Goal: Navigation & Orientation: Go to known website

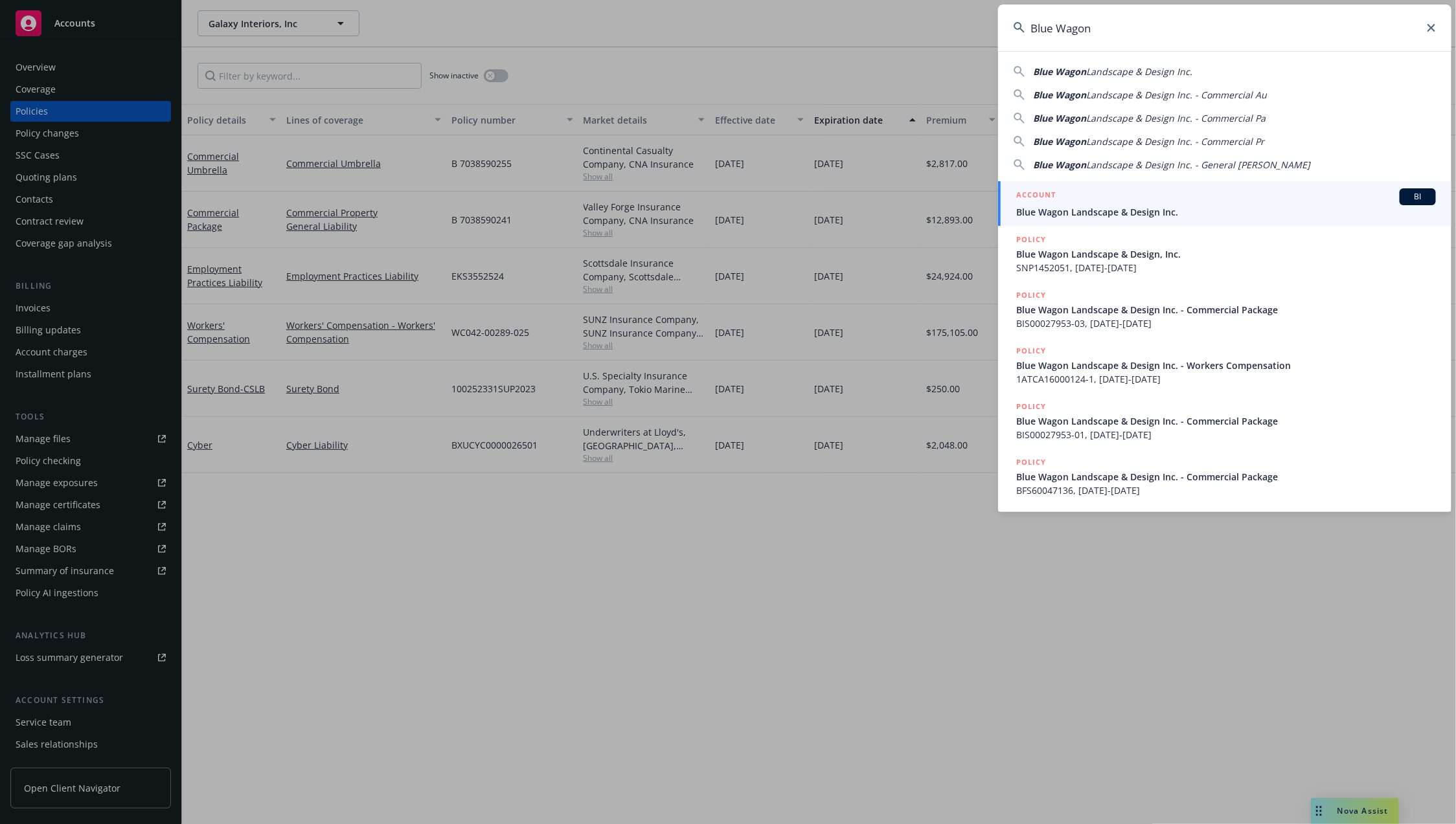
type input "Blue Wagon"
click at [1100, 210] on span "Blue Wagon Landscape & Design Inc." at bounding box center [1226, 212] width 420 height 13
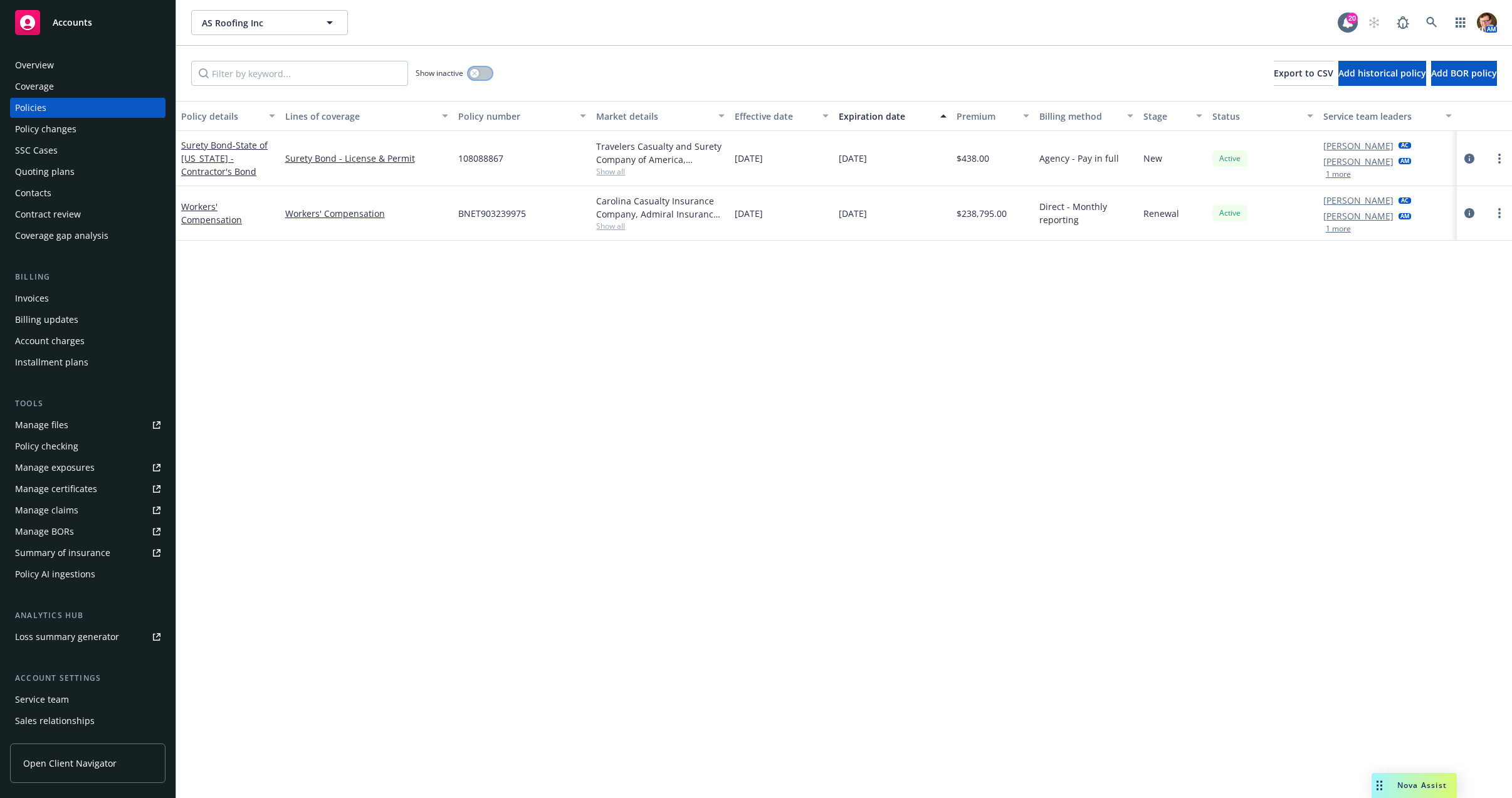
click at [473, 72] on icon "button" at bounding box center [474, 73] width 5 height 5
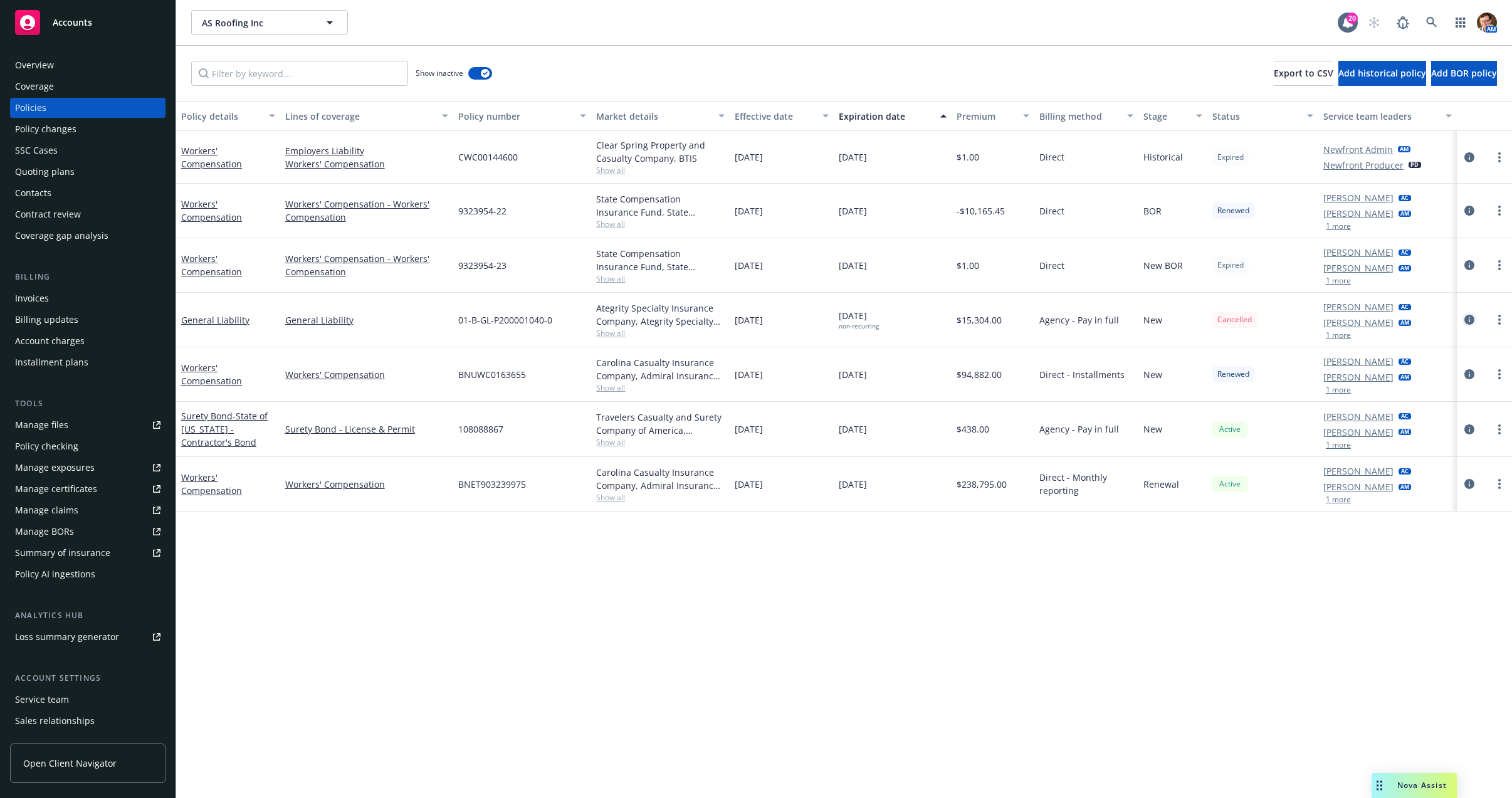
click at [1471, 317] on icon "circleInformation" at bounding box center [1469, 320] width 10 height 10
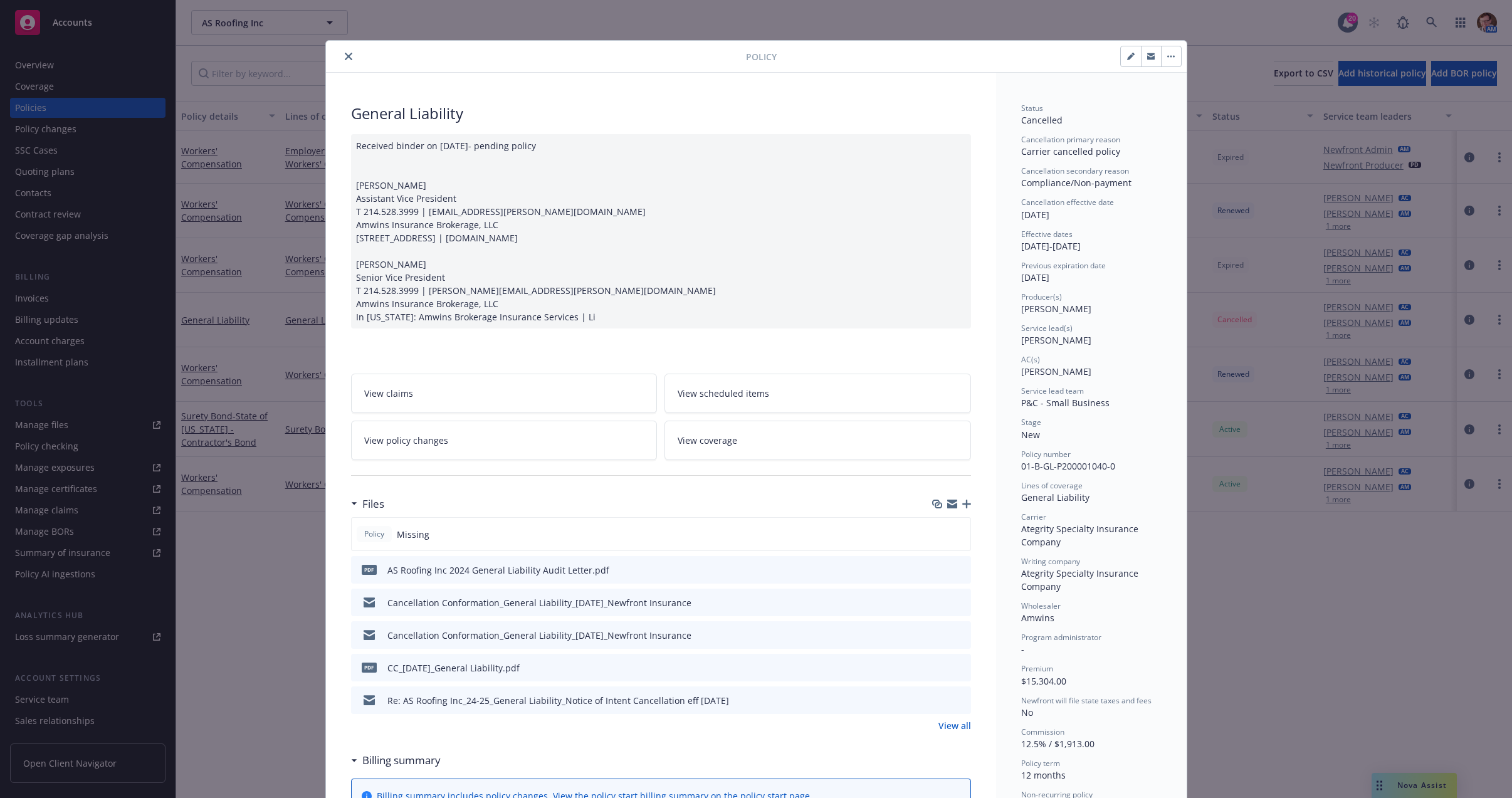
scroll to position [11, 0]
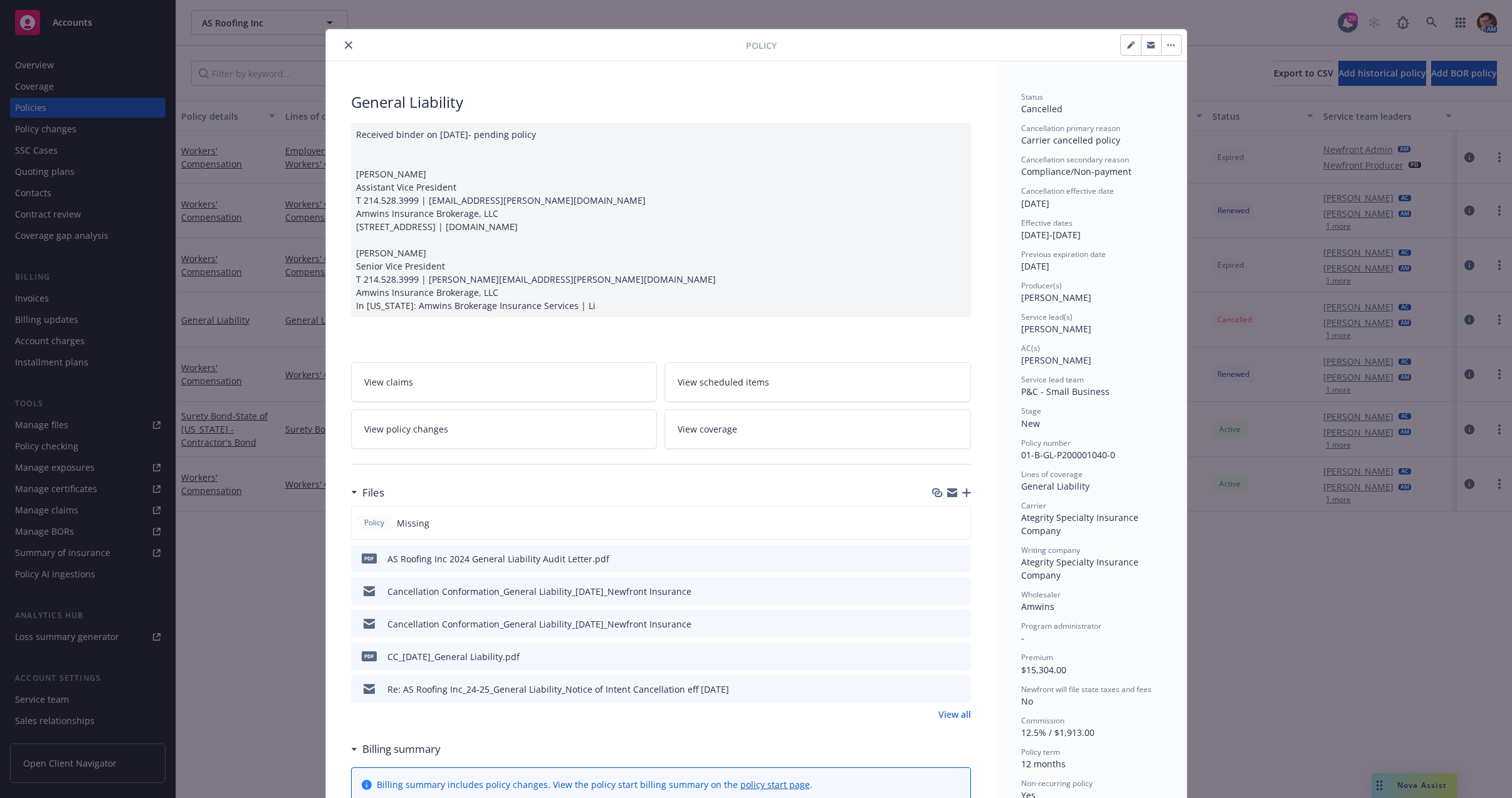
click at [953, 656] on icon "preview file" at bounding box center [959, 656] width 11 height 9
drag, startPoint x: 336, startPoint y: 44, endPoint x: 348, endPoint y: 39, distance: 13.0
click at [341, 43] on button "close" at bounding box center [348, 45] width 15 height 15
